Goal: Check status

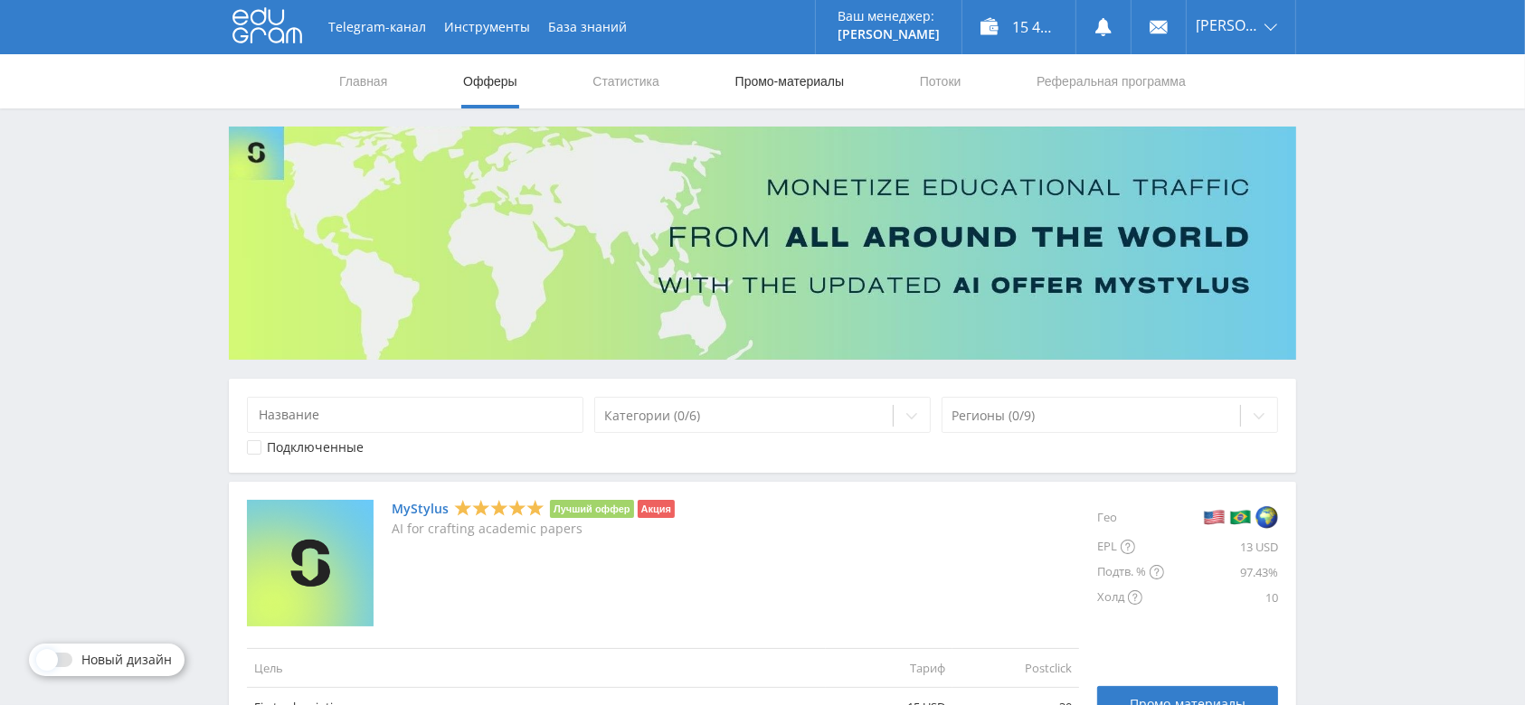
click at [762, 88] on link "Промо-материалы" at bounding box center [789, 81] width 112 height 54
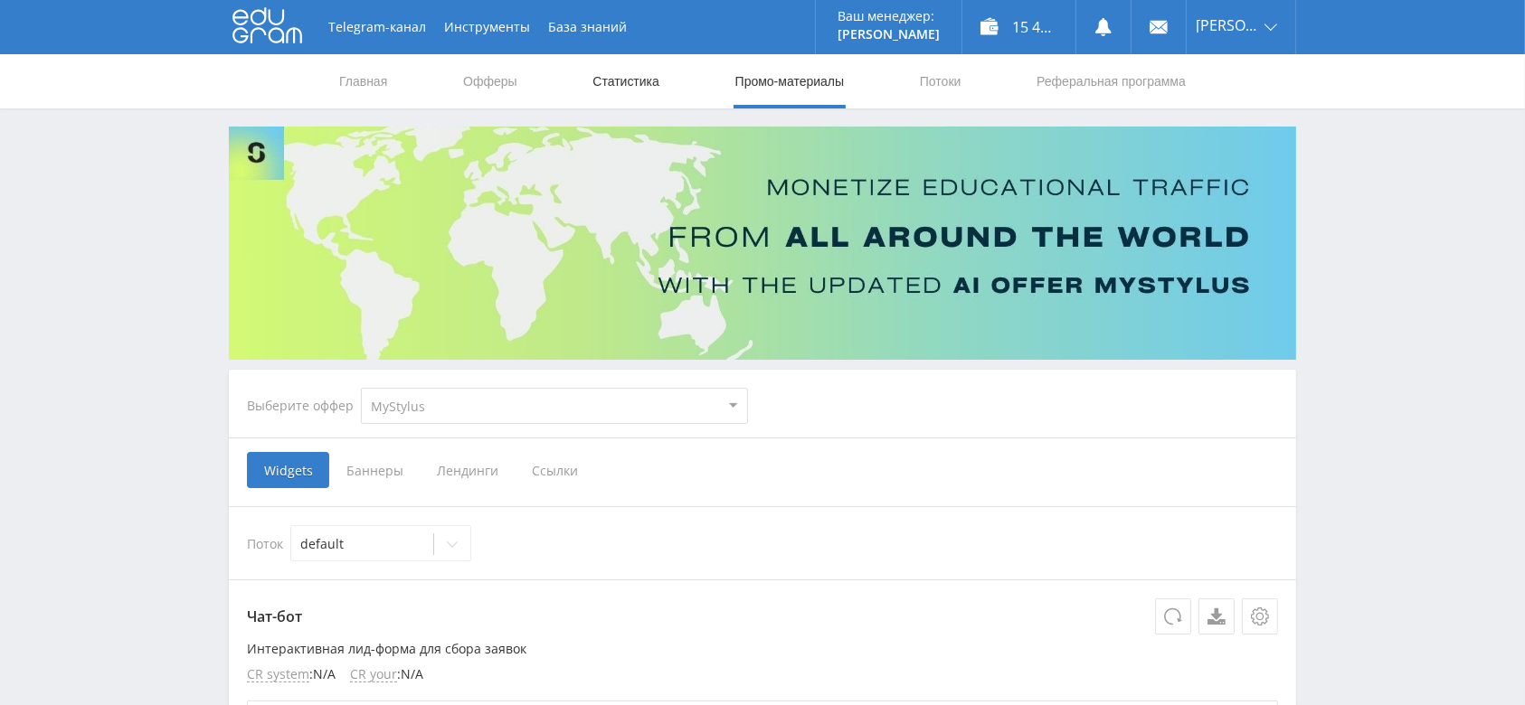
click at [651, 91] on link "Статистика" at bounding box center [625, 81] width 71 height 54
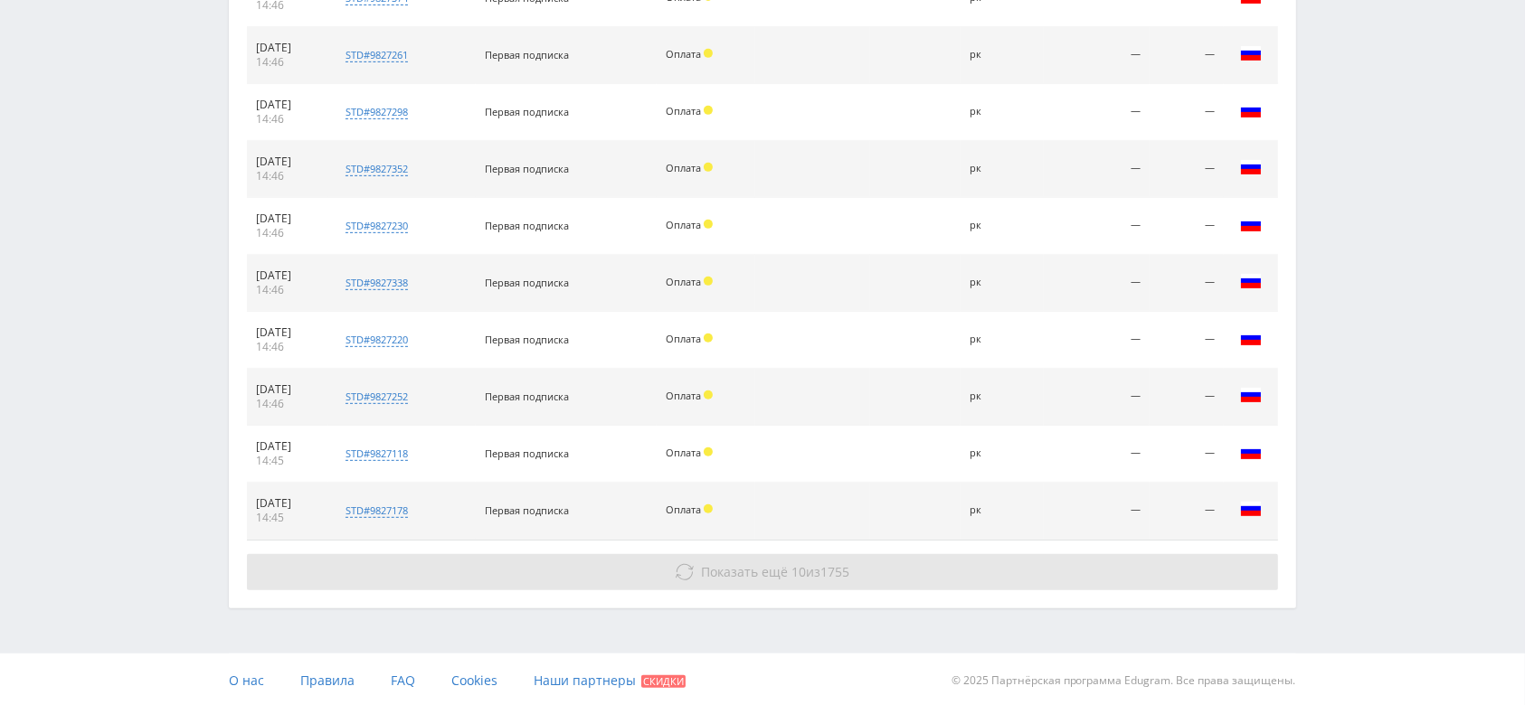
scroll to position [328, 0]
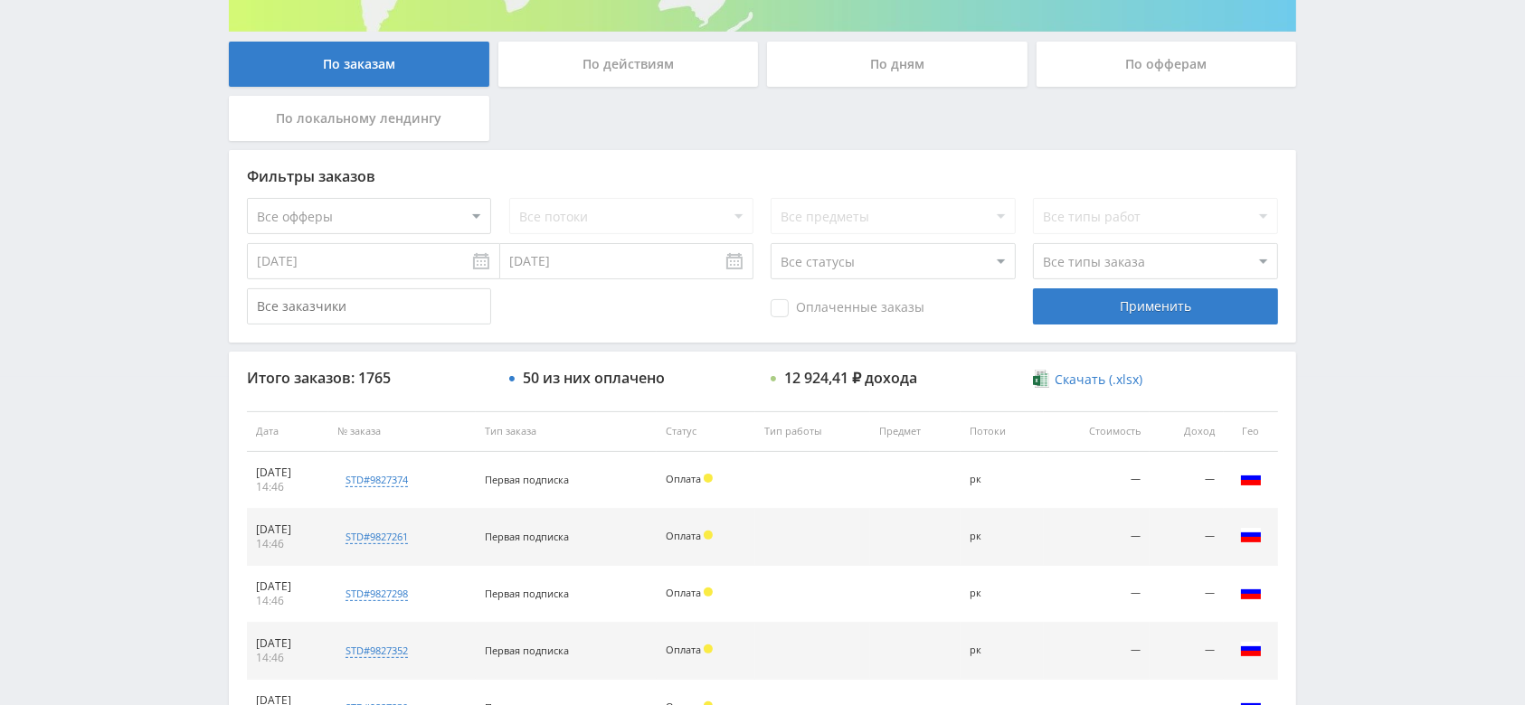
click at [802, 261] on select "Все статусы В аукционе В работе На гарантии Завершен Возврат Черновик" at bounding box center [892, 261] width 244 height 36
select select "3"
click at [770, 243] on select "Все статусы В аукционе В работе На гарантии Завершен Возврат Черновик" at bounding box center [892, 261] width 244 height 36
click at [1147, 289] on div "Применить" at bounding box center [1155, 306] width 244 height 36
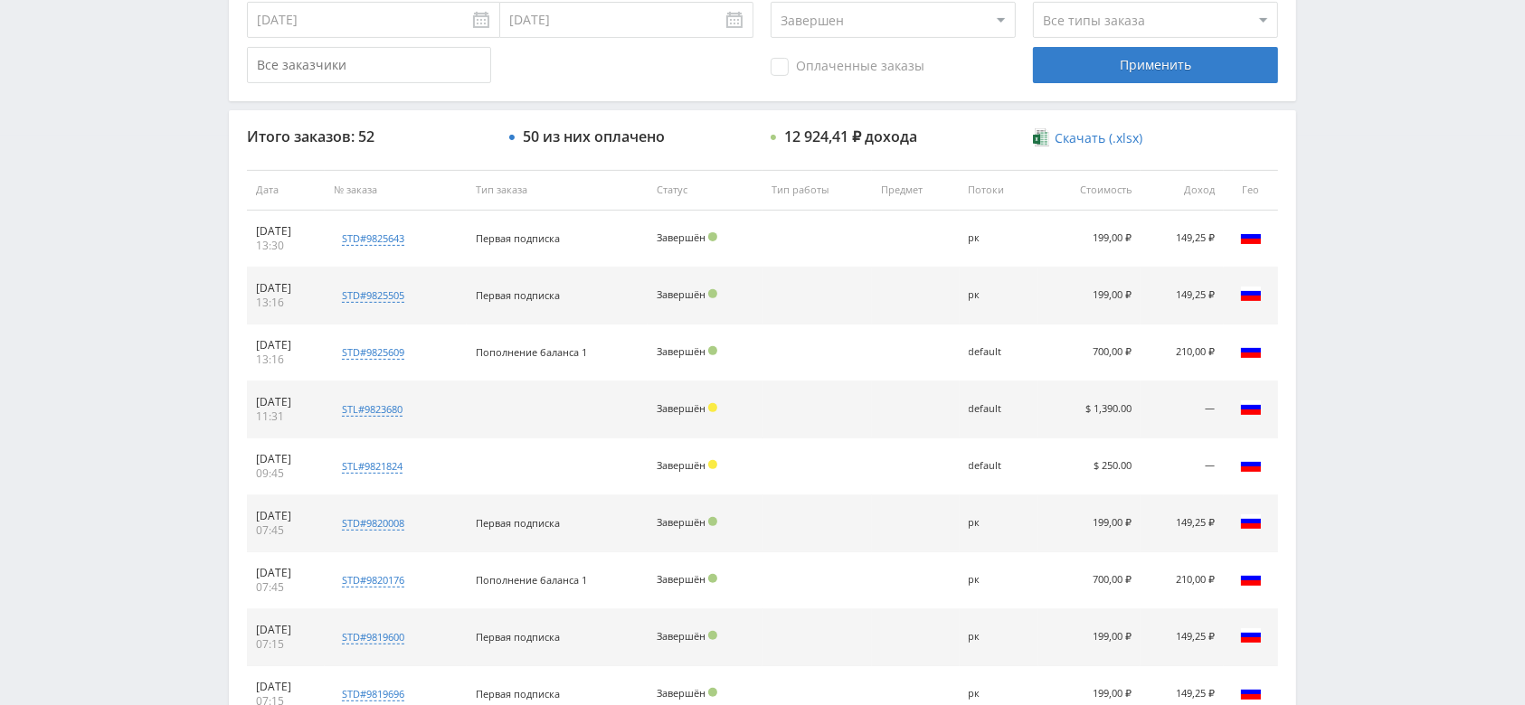
scroll to position [810, 0]
